Goal: Check status: Check status

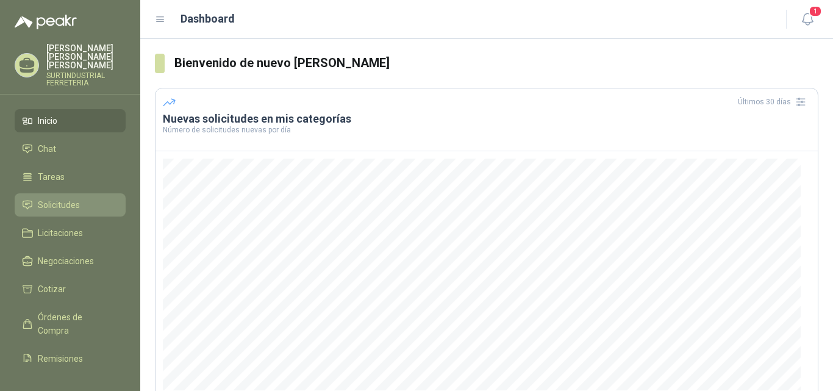
click at [57, 198] on span "Solicitudes" at bounding box center [59, 204] width 42 height 13
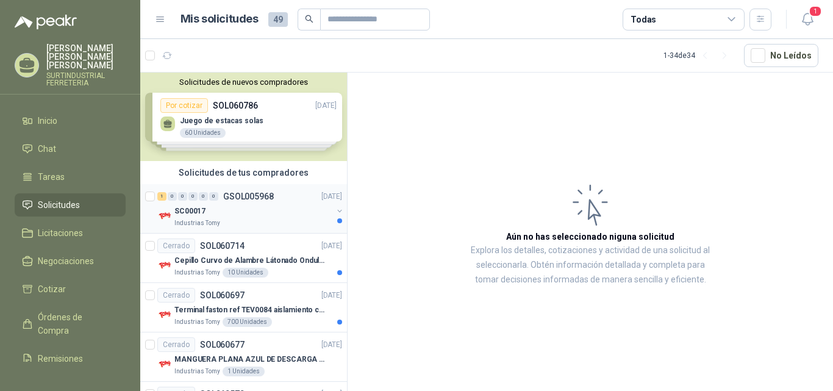
click at [285, 211] on div "SC00017" at bounding box center [253, 211] width 158 height 15
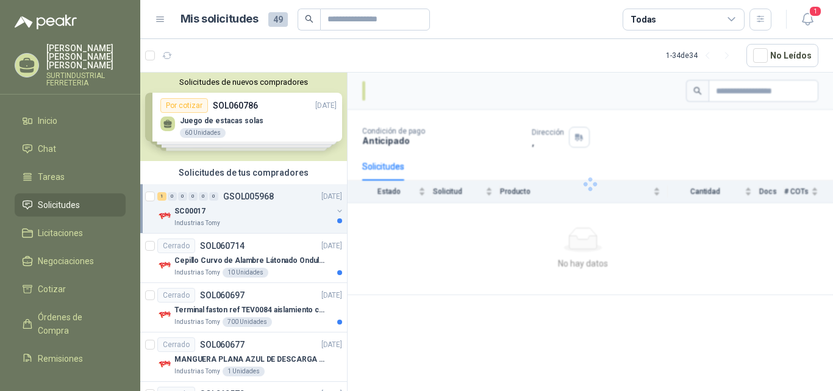
click at [335, 212] on button "button" at bounding box center [340, 211] width 10 height 10
